Goal: Task Accomplishment & Management: Complete application form

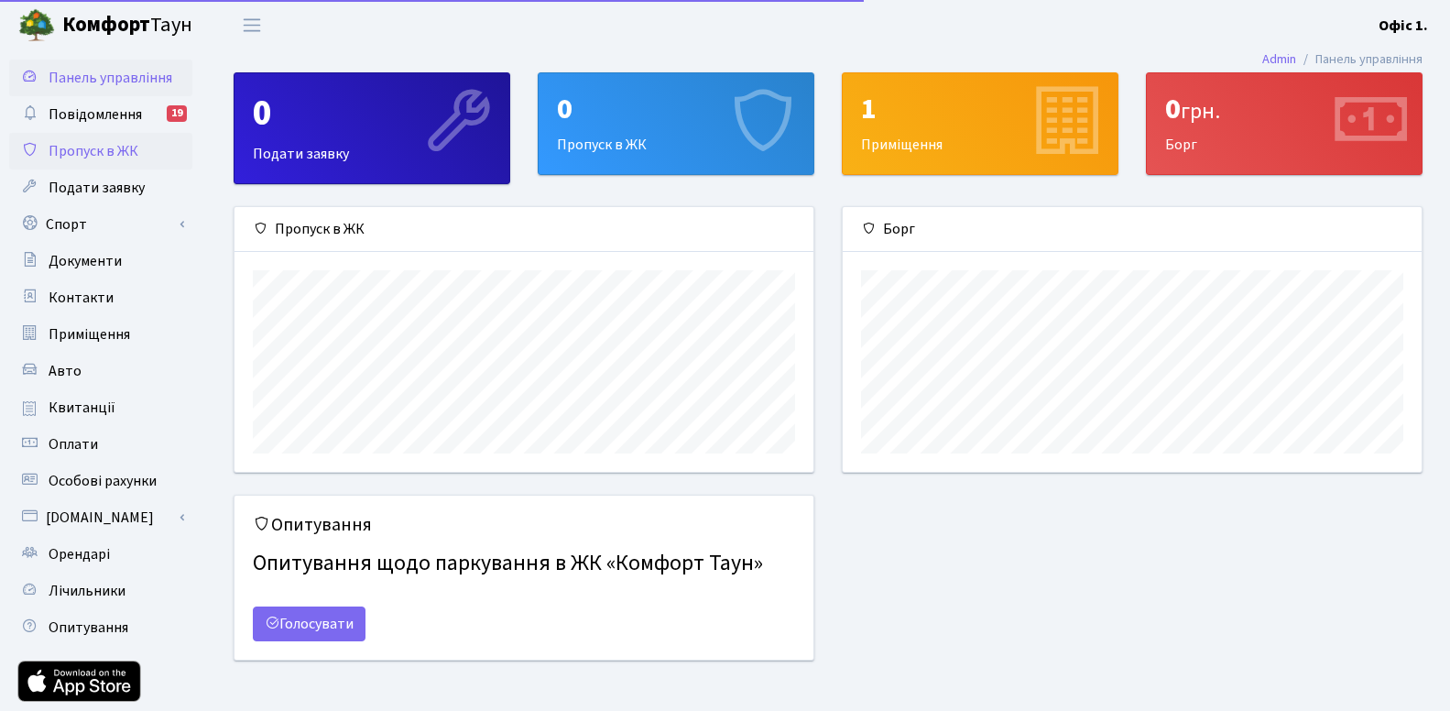
scroll to position [265, 579]
click at [97, 148] on span "Пропуск в ЖК" at bounding box center [94, 151] width 90 height 20
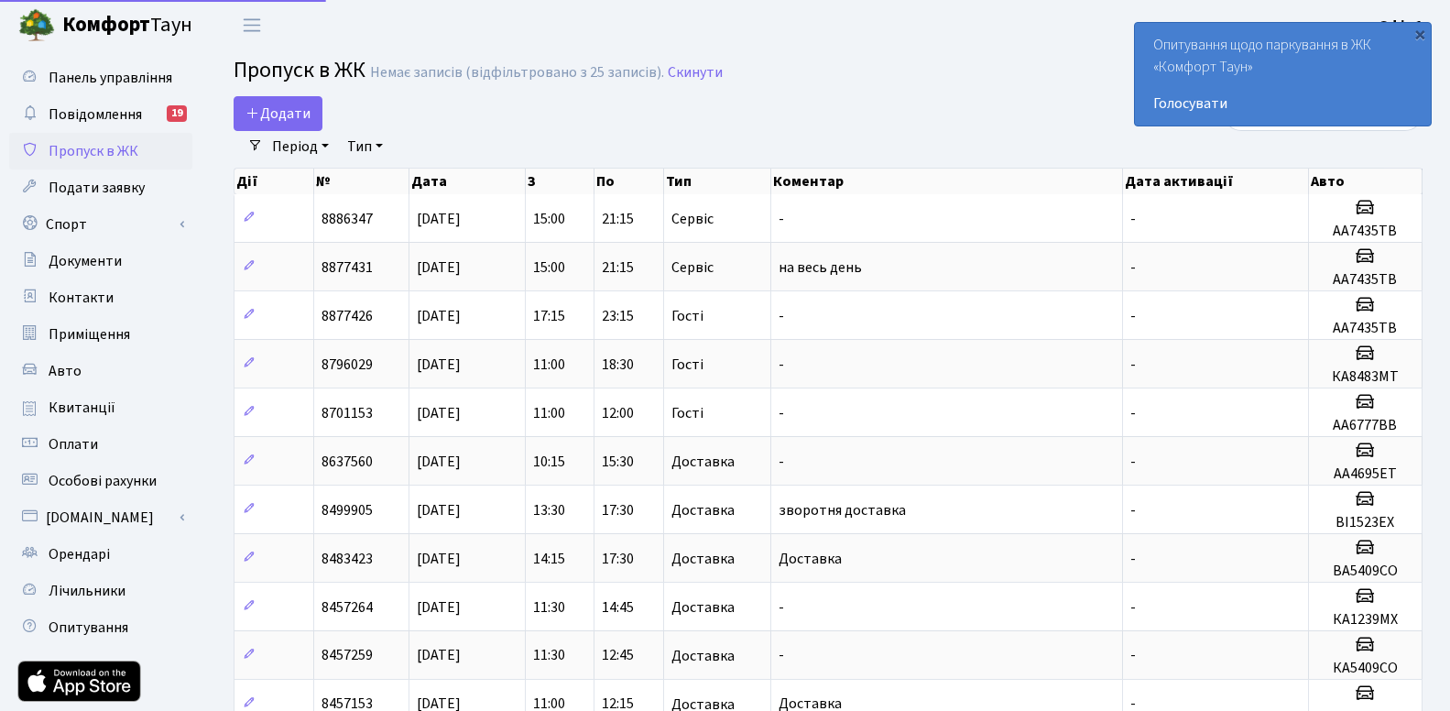
select select "25"
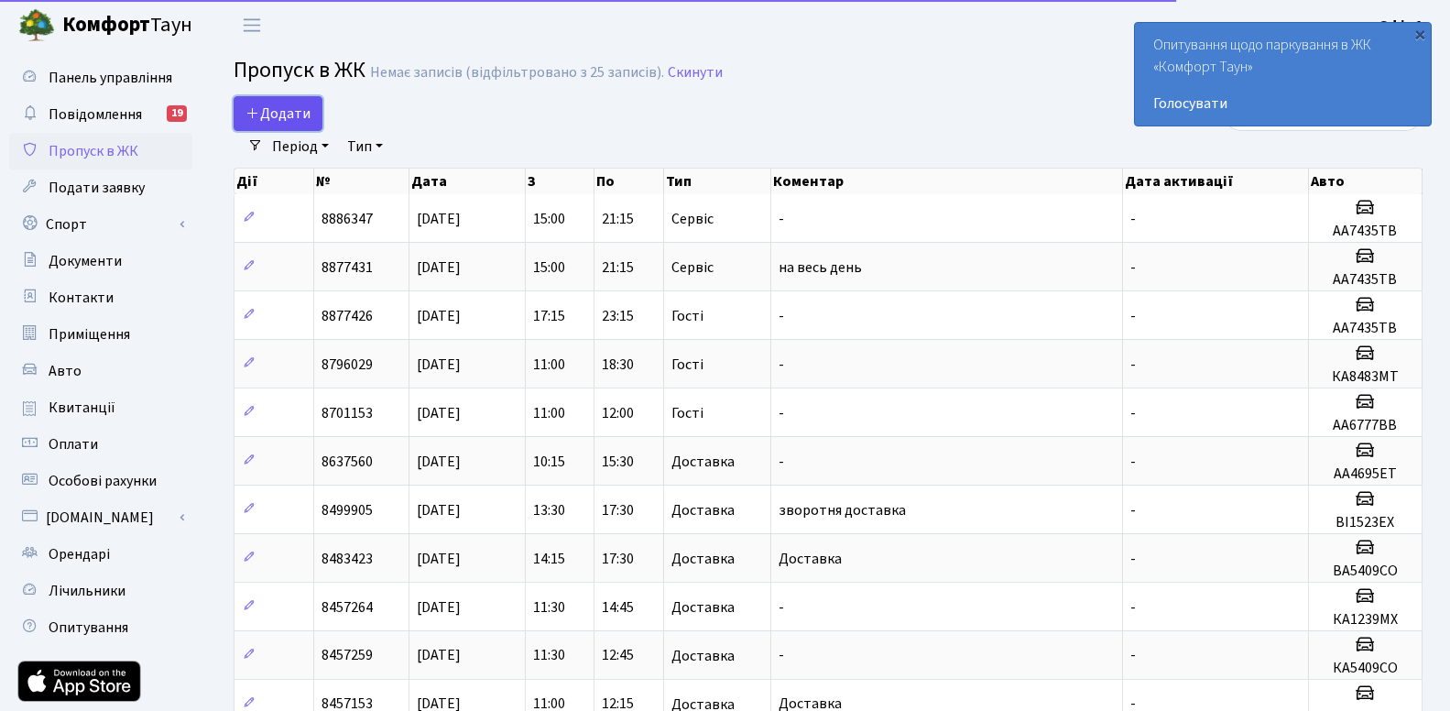
click at [286, 110] on span "Додати" at bounding box center [277, 114] width 65 height 20
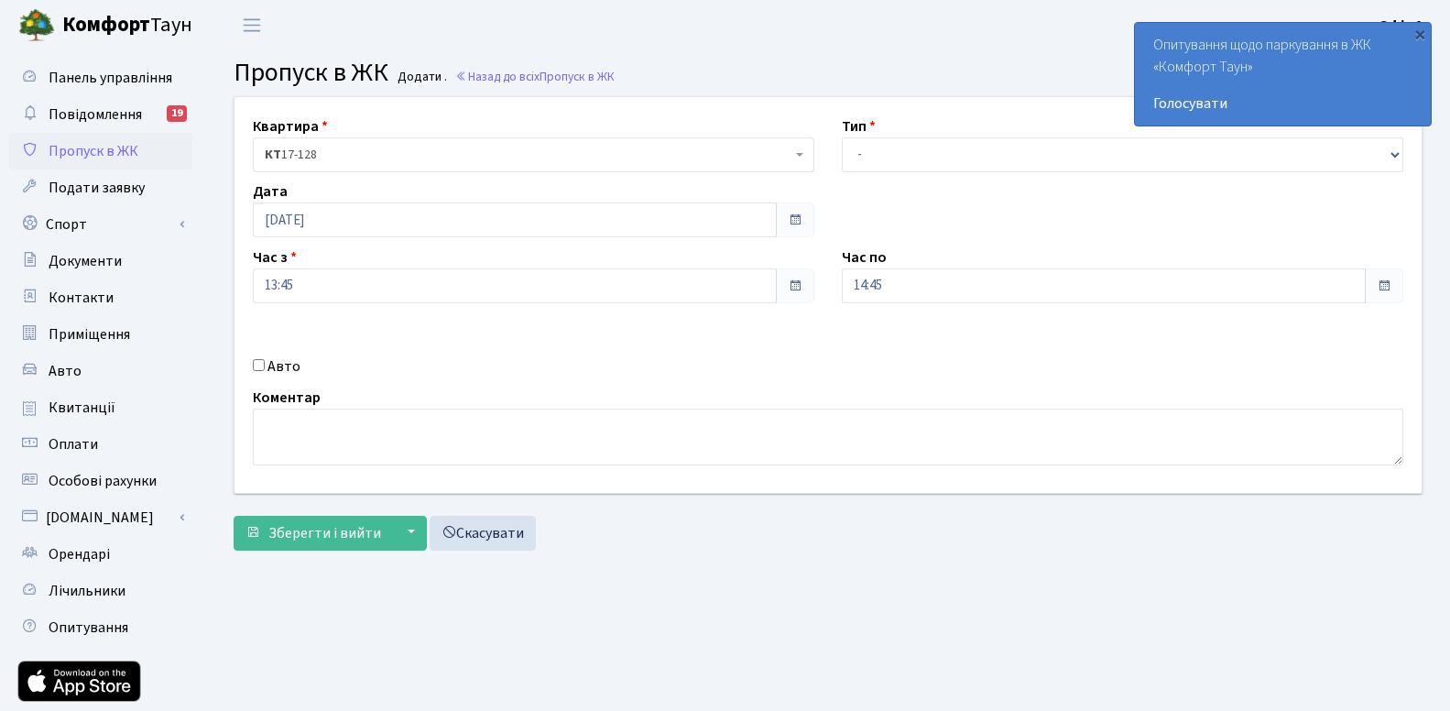
click at [1337, 389] on div "Коментар" at bounding box center [828, 426] width 1178 height 79
click at [262, 360] on input "Авто" at bounding box center [259, 365] width 12 height 12
checkbox input "true"
paste input "АІ9198МО"
type input "АІ9198МО"
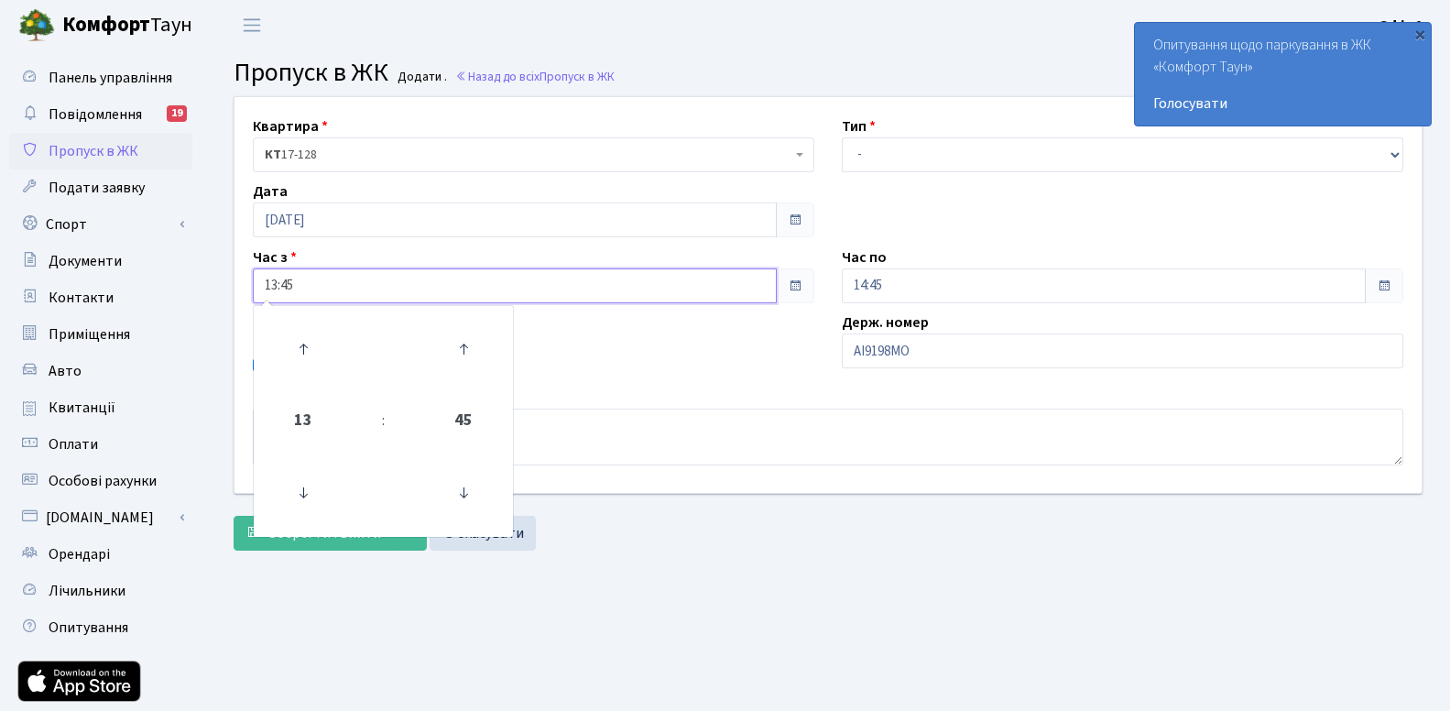
drag, startPoint x: 318, startPoint y: 280, endPoint x: 292, endPoint y: 281, distance: 25.7
click at [292, 281] on input "13:45" at bounding box center [515, 285] width 524 height 35
click at [462, 353] on icon at bounding box center [463, 348] width 49 height 49
type input "14:00"
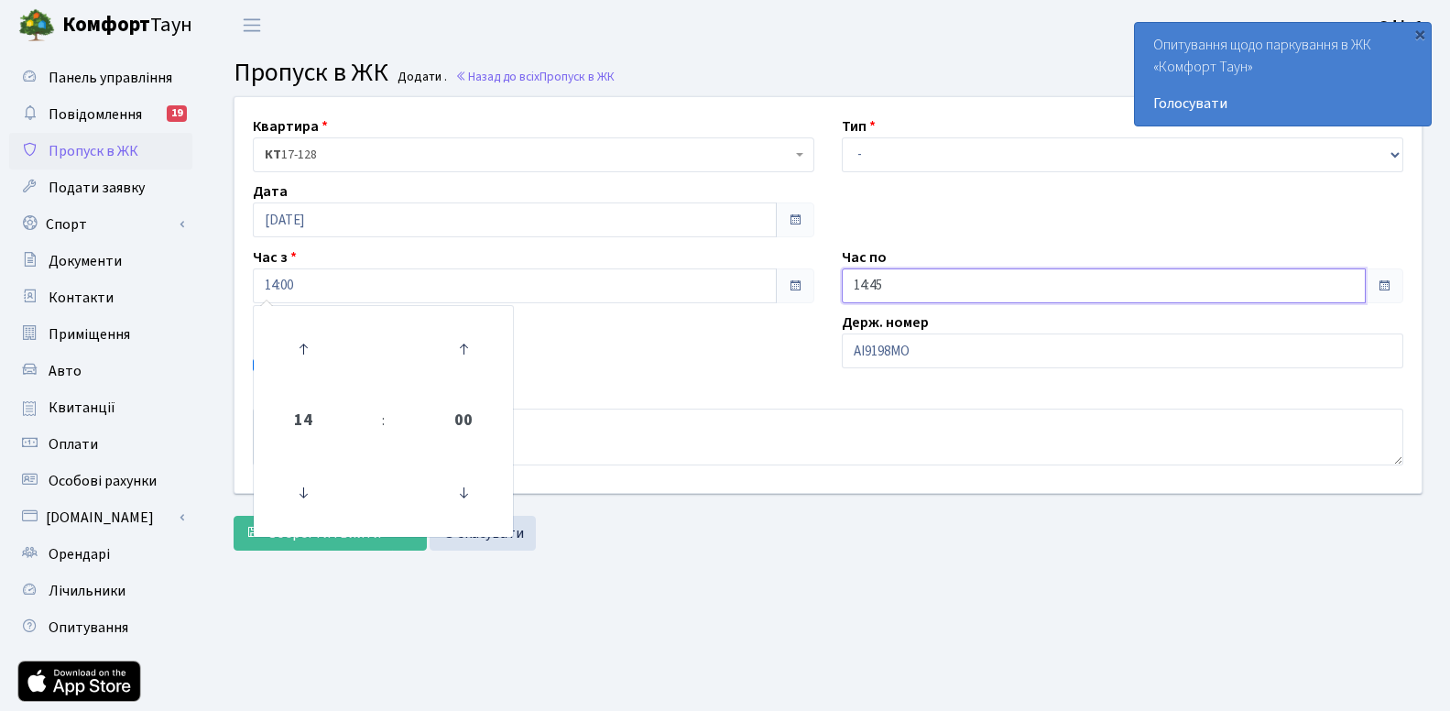
click at [1341, 289] on input "14:45" at bounding box center [1104, 285] width 524 height 35
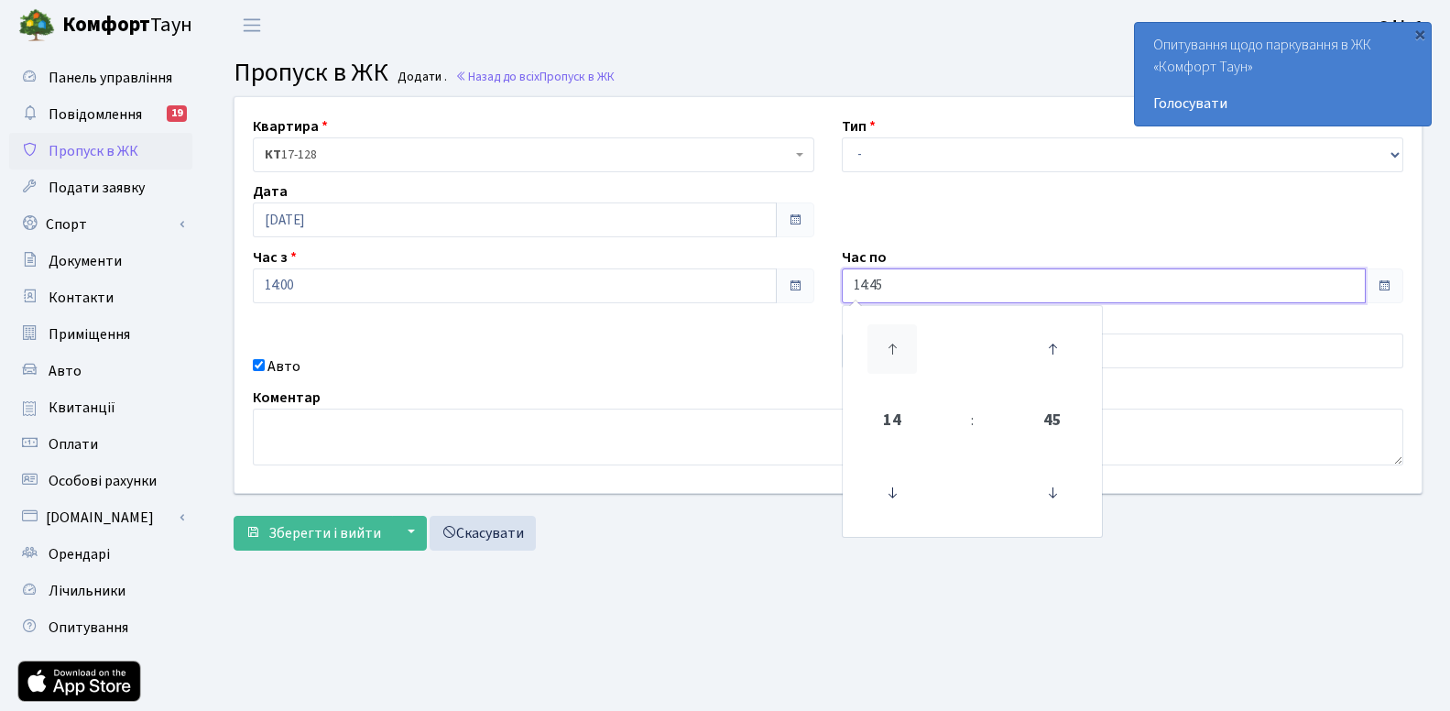
click at [894, 361] on icon at bounding box center [891, 348] width 49 height 49
click at [894, 360] on icon at bounding box center [891, 348] width 49 height 49
type input "18:45"
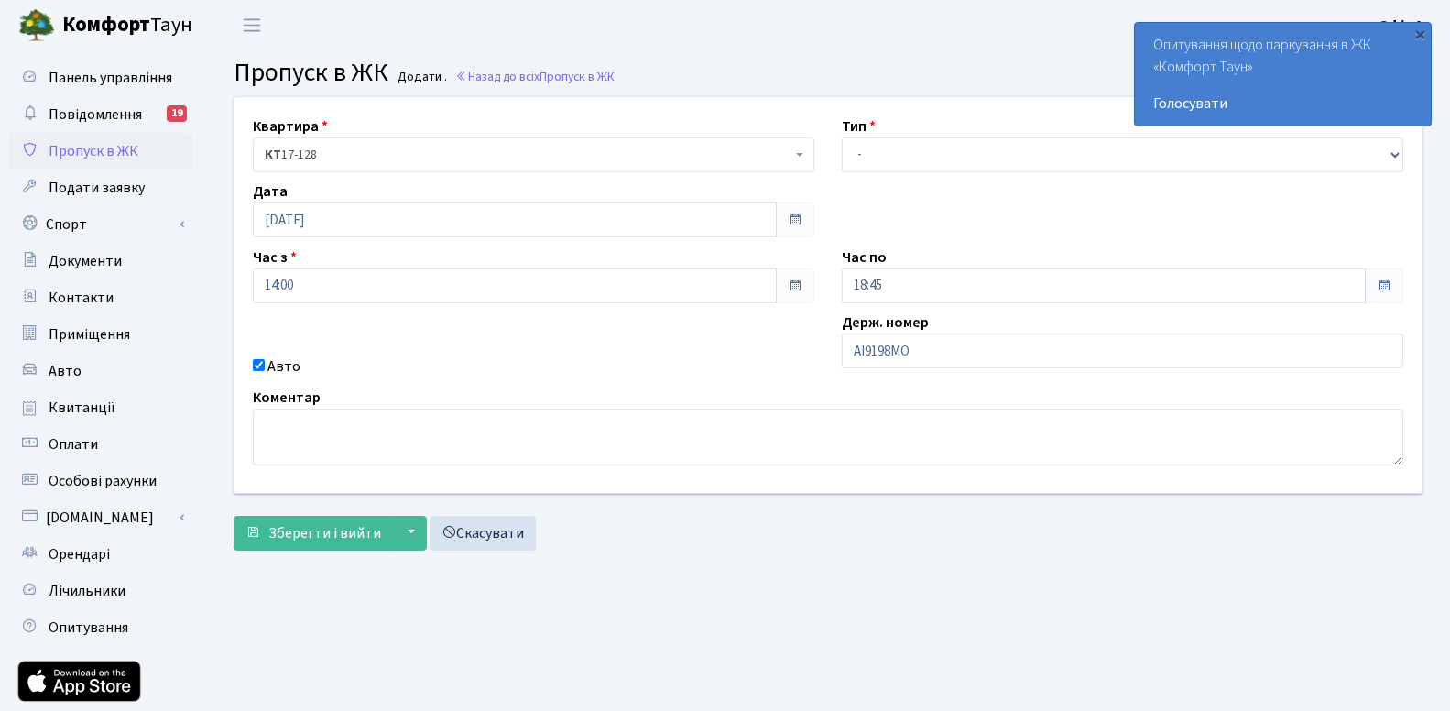
click at [683, 584] on main "Admin Пропуск в ЖК Додати Пропуск в ЖК Додати . Назад до всіх Пропуск в ЖК Квар…" at bounding box center [828, 414] width 1244 height 728
click at [842, 137] on select "- Доставка Таксі Гості Сервіс" at bounding box center [1122, 154] width 561 height 35
select select "3"
click option "Гості" at bounding box center [0, 0] width 0 height 0
click at [309, 532] on span "Зберегти і вийти" at bounding box center [324, 533] width 113 height 20
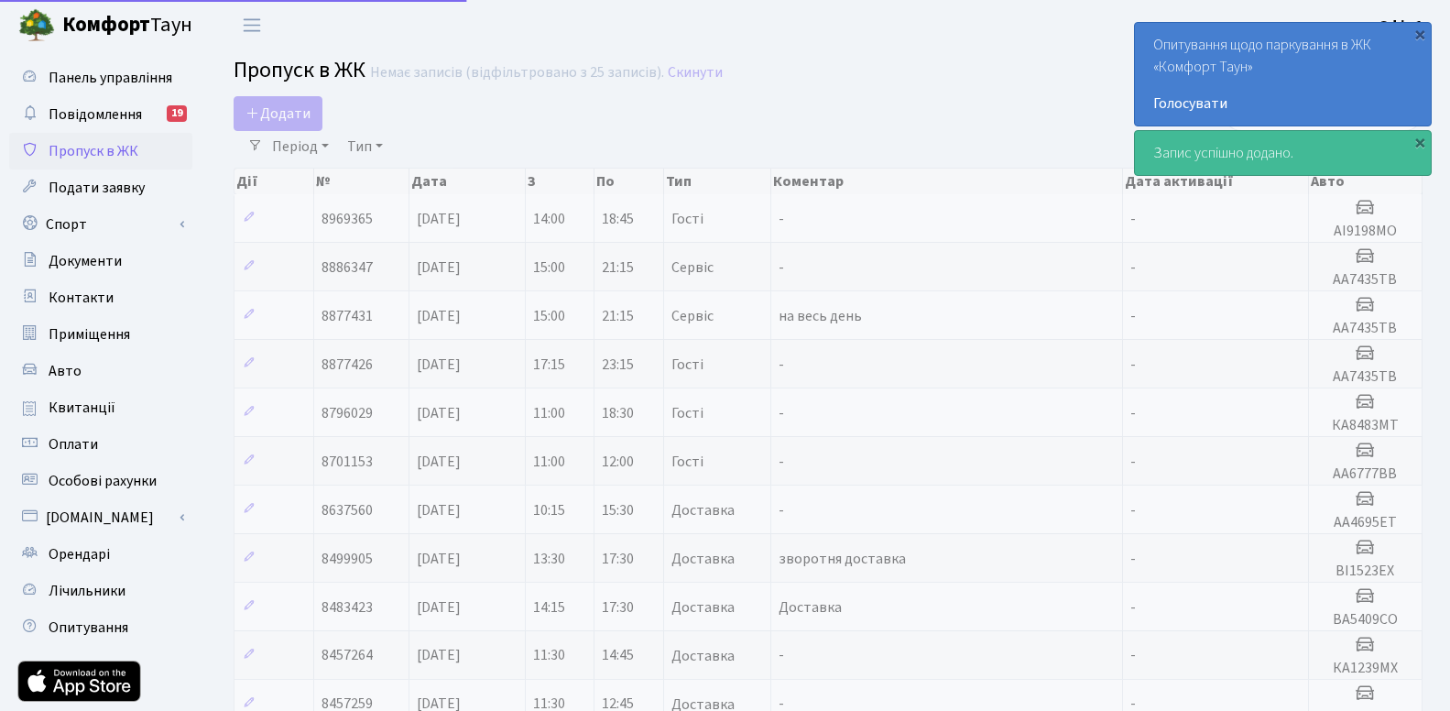
select select "25"
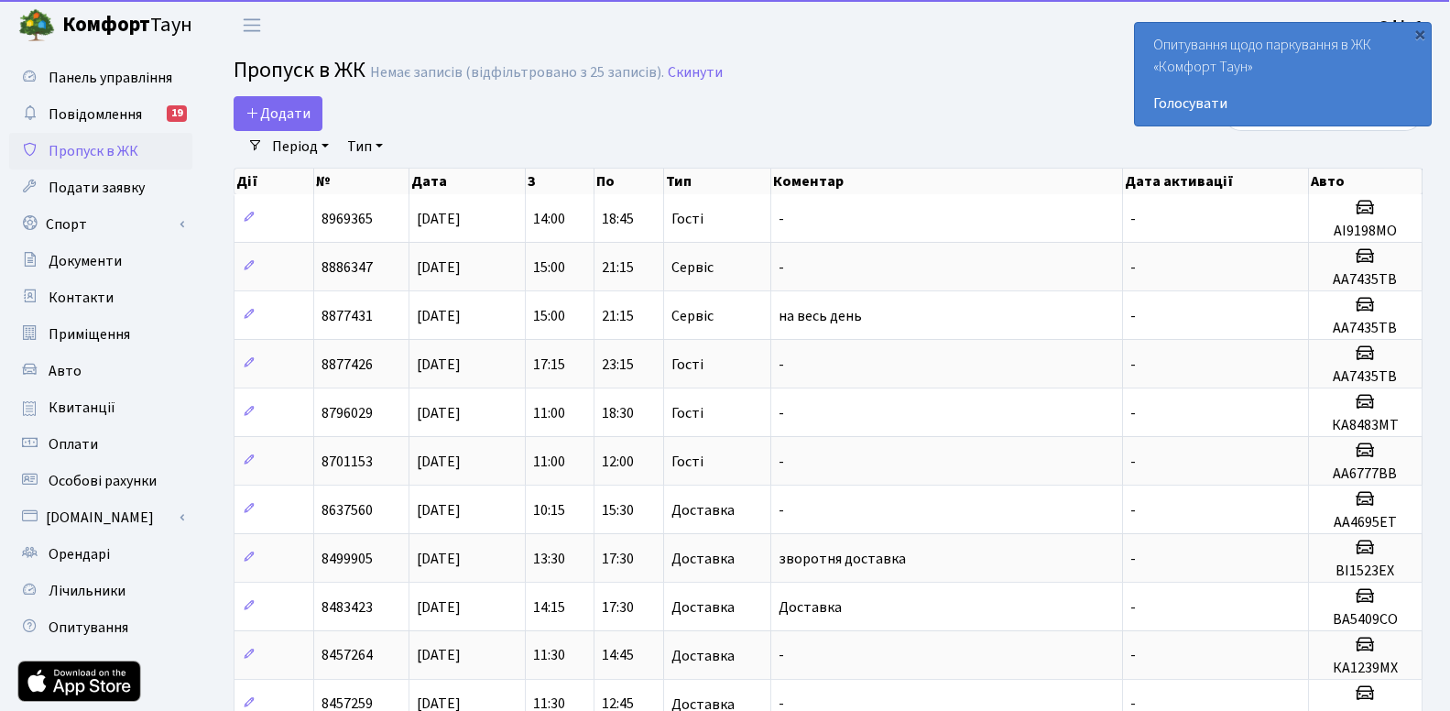
click at [220, 22] on link "Комфорт Таун" at bounding box center [114, 25] width 229 height 50
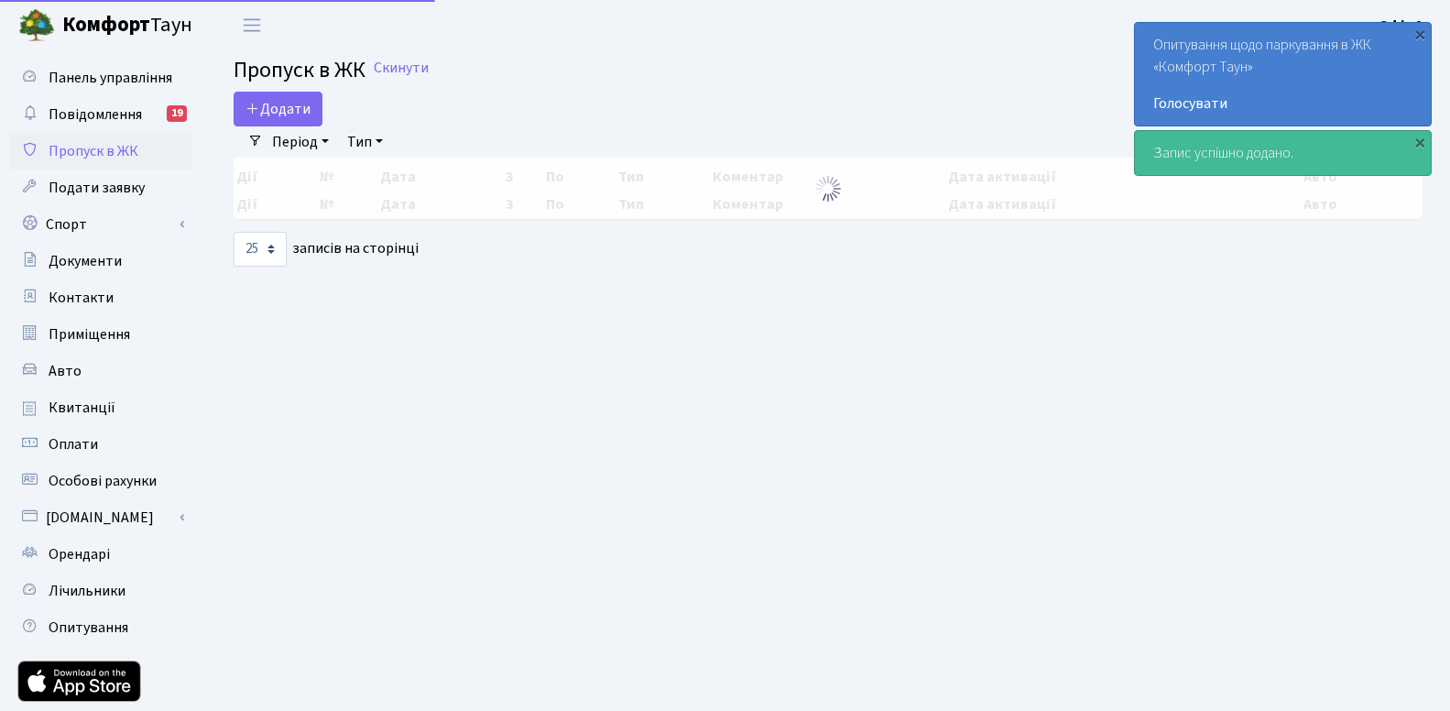
select select "25"
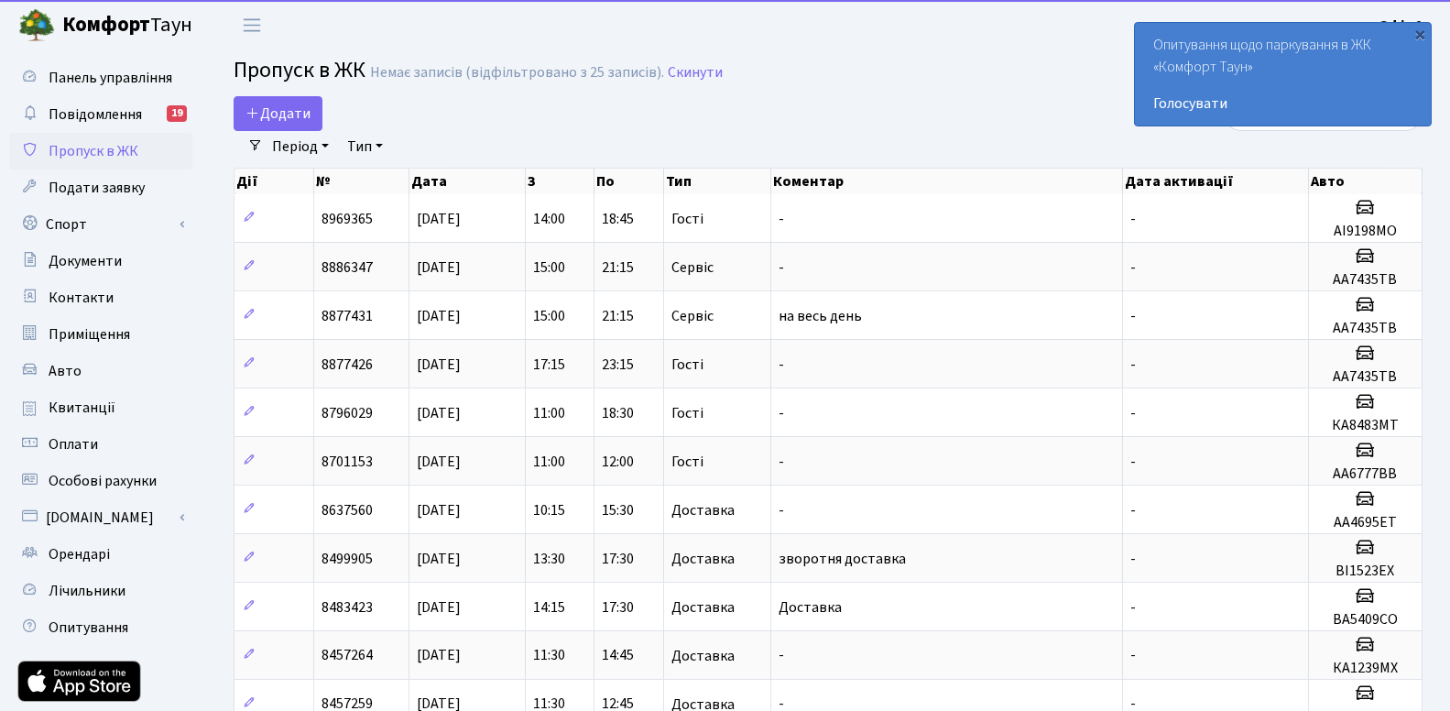
click at [1439, 125] on div "Додати Фільтри Період [DATE] - [DATE] Тип - Доставка Таксі Гості Сервіс Очистит…" at bounding box center [828, 591] width 1244 height 990
